Goal: Navigation & Orientation: Find specific page/section

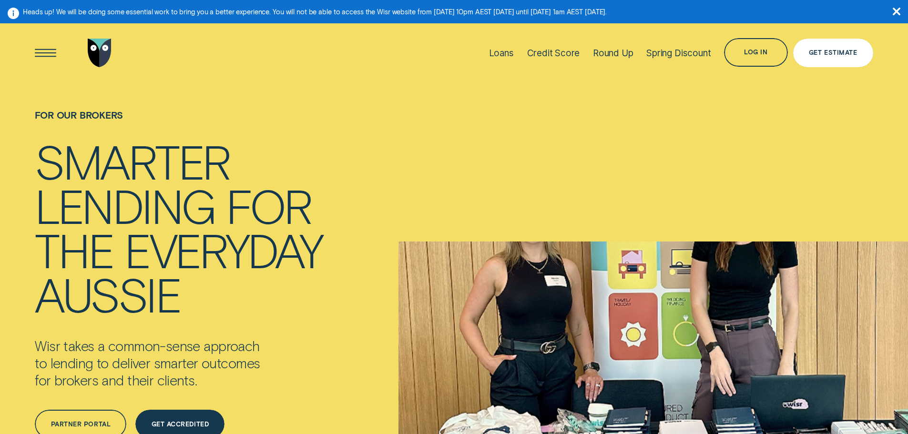
click at [844, 51] on div "Get Estimate" at bounding box center [832, 53] width 48 height 6
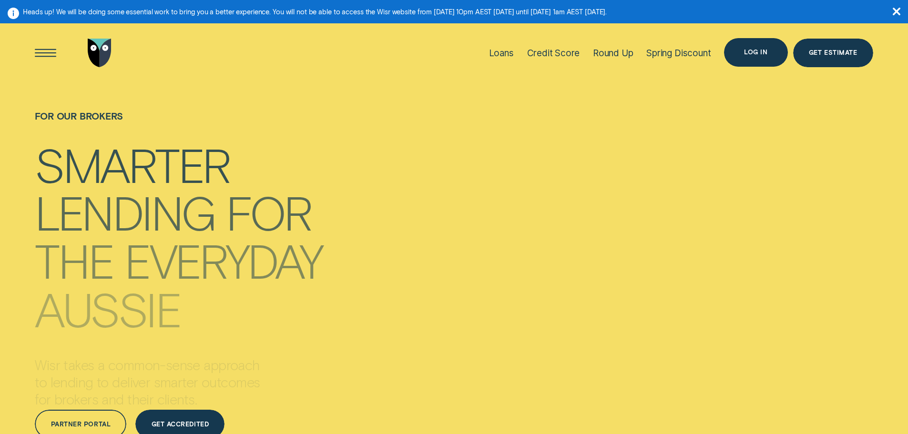
click at [737, 41] on div "Log in" at bounding box center [755, 52] width 63 height 29
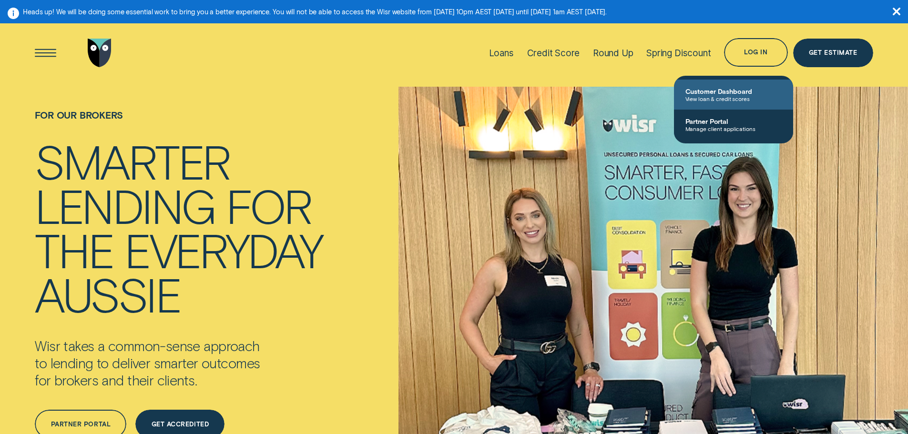
click at [716, 99] on span "View loan & credit scores" at bounding box center [733, 98] width 96 height 7
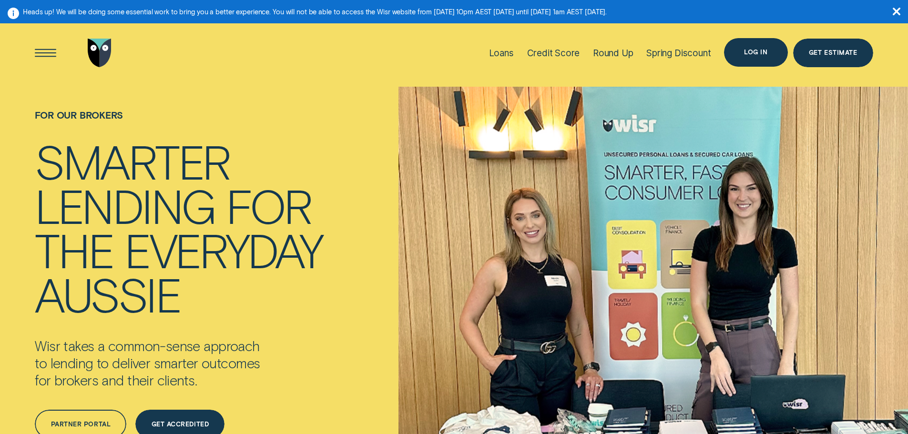
click at [761, 52] on div "Log in" at bounding box center [755, 53] width 23 height 6
